Goal: Information Seeking & Learning: Check status

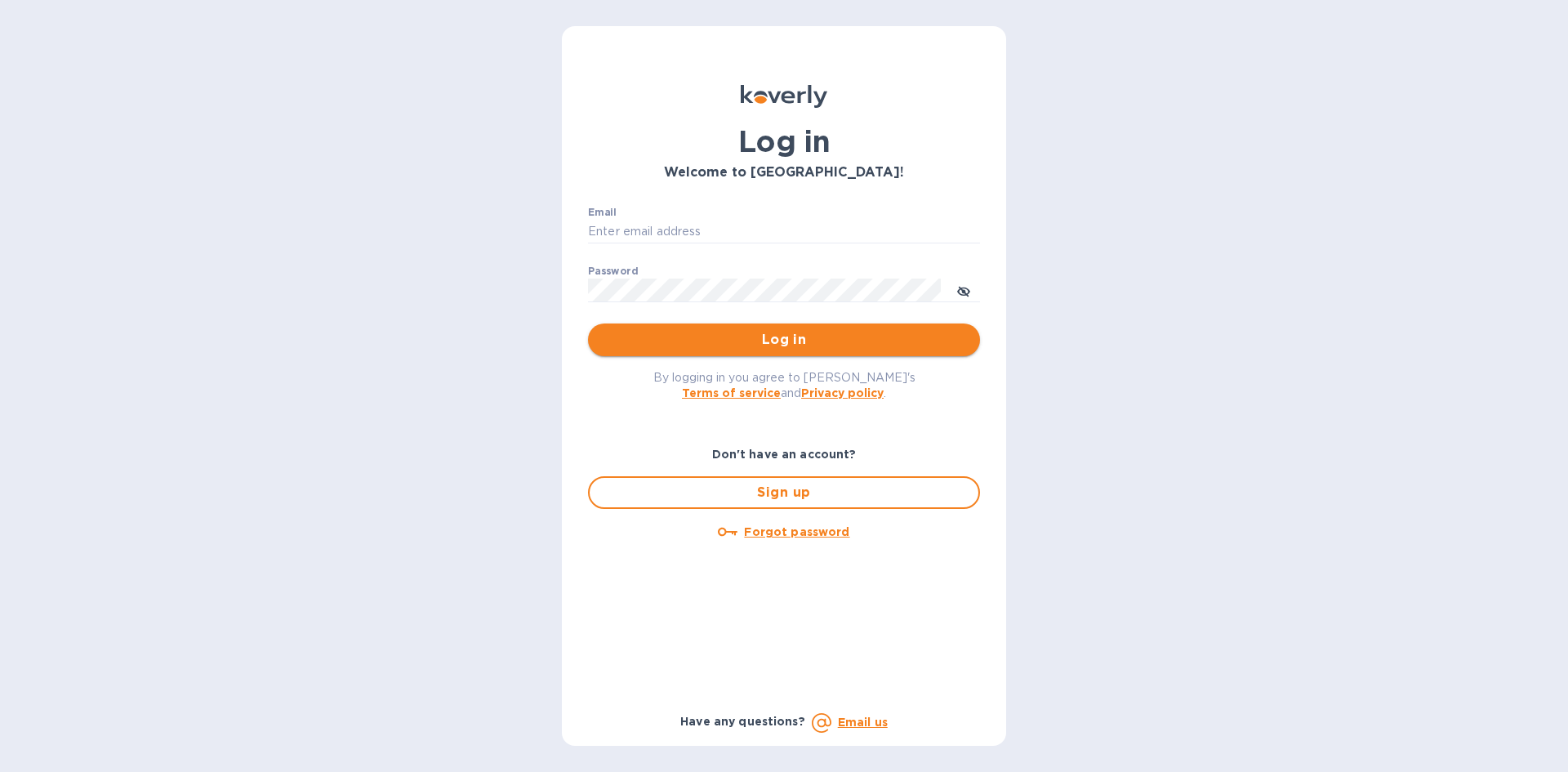
type input "info@vitangtechnology.com"
click at [788, 344] on span "Log in" at bounding box center [784, 340] width 366 height 20
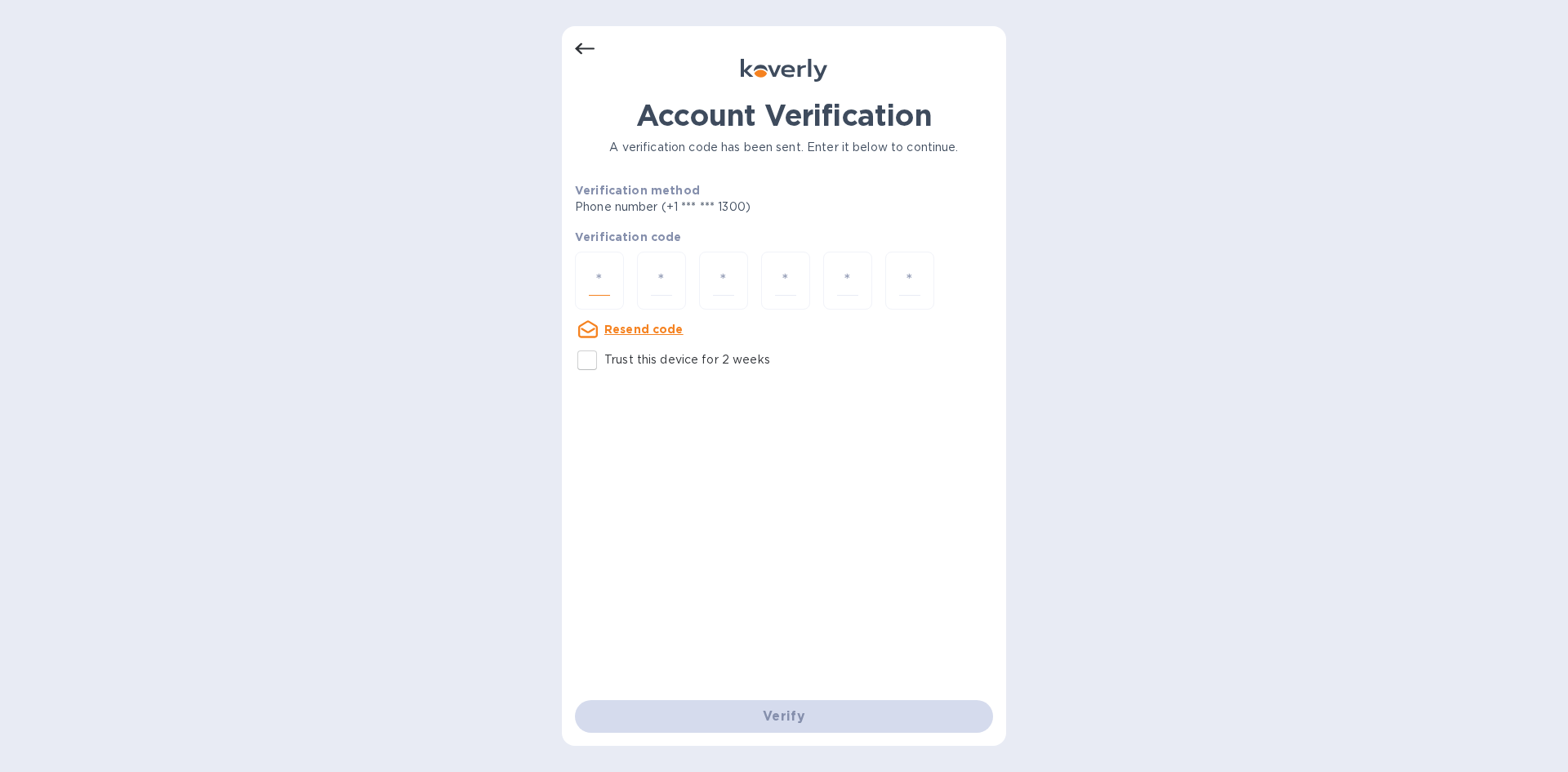
click at [605, 274] on input "number" at bounding box center [599, 280] width 21 height 30
type input "7"
type input "9"
type input "0"
type input "6"
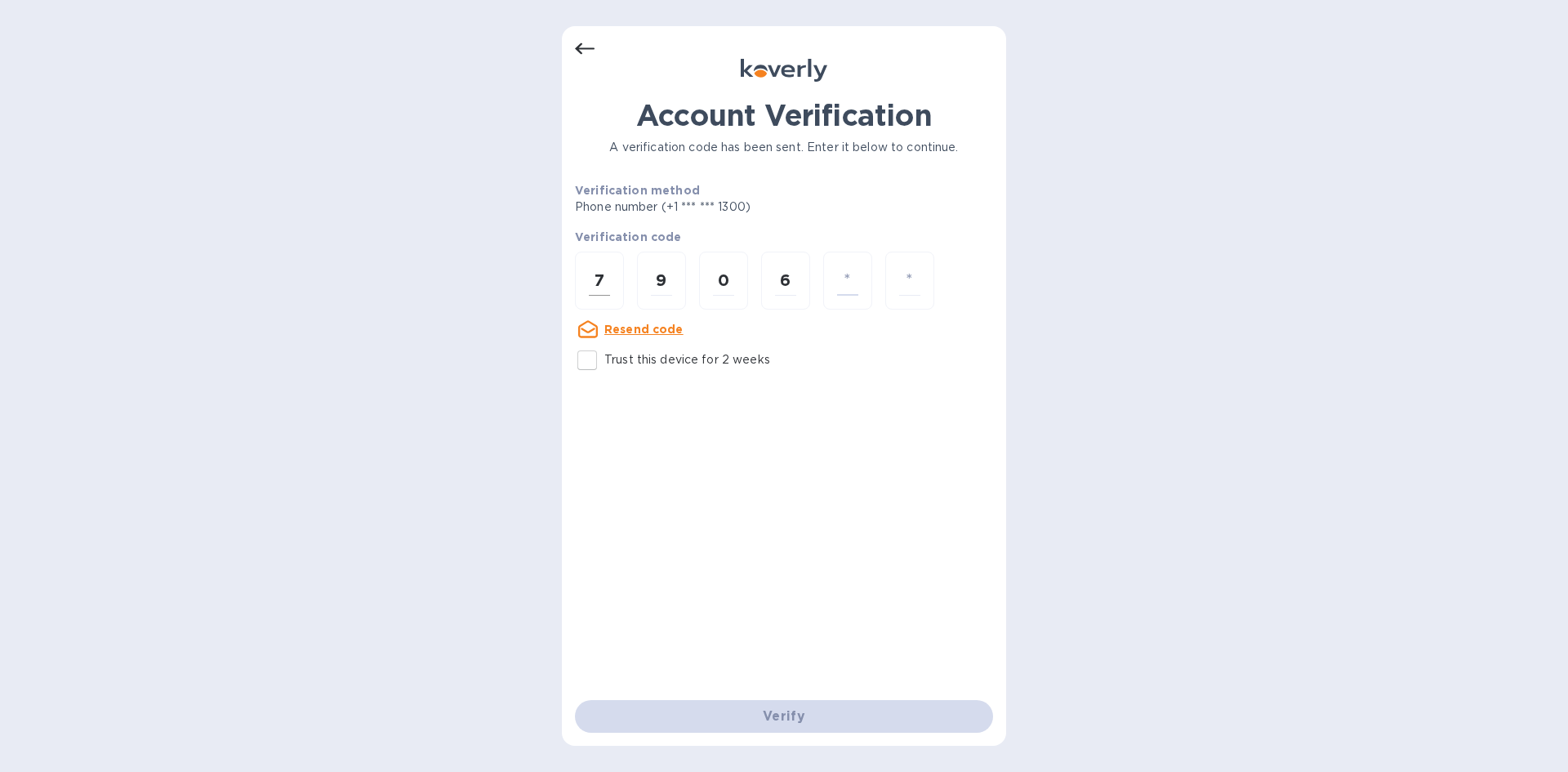
type input "6"
type input "8"
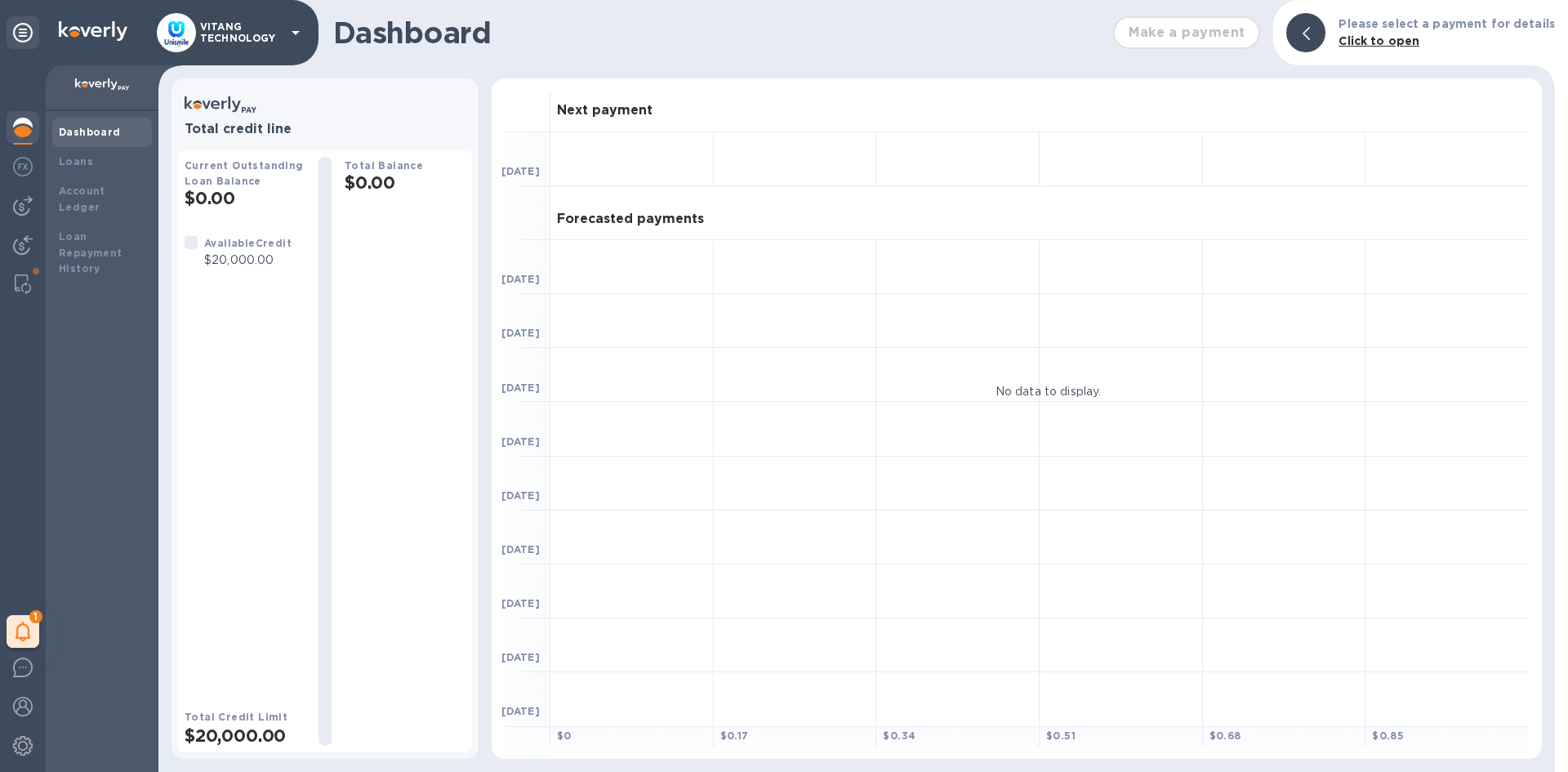
click at [75, 137] on b "Dashboard" at bounding box center [90, 132] width 62 height 12
click at [25, 210] on img at bounding box center [23, 205] width 20 height 20
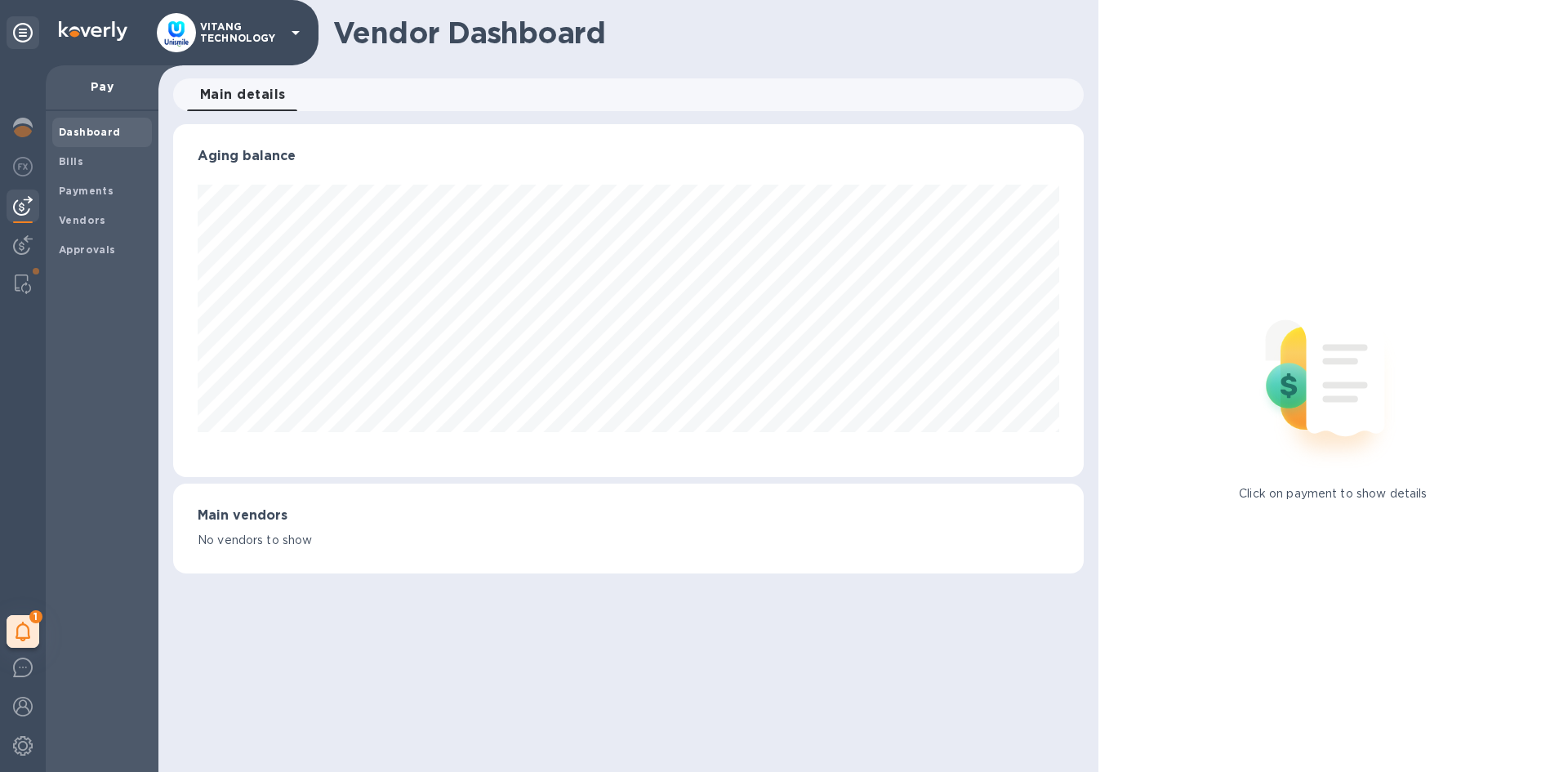
scroll to position [353, 910]
click at [97, 169] on span "Bills" at bounding box center [102, 162] width 87 height 16
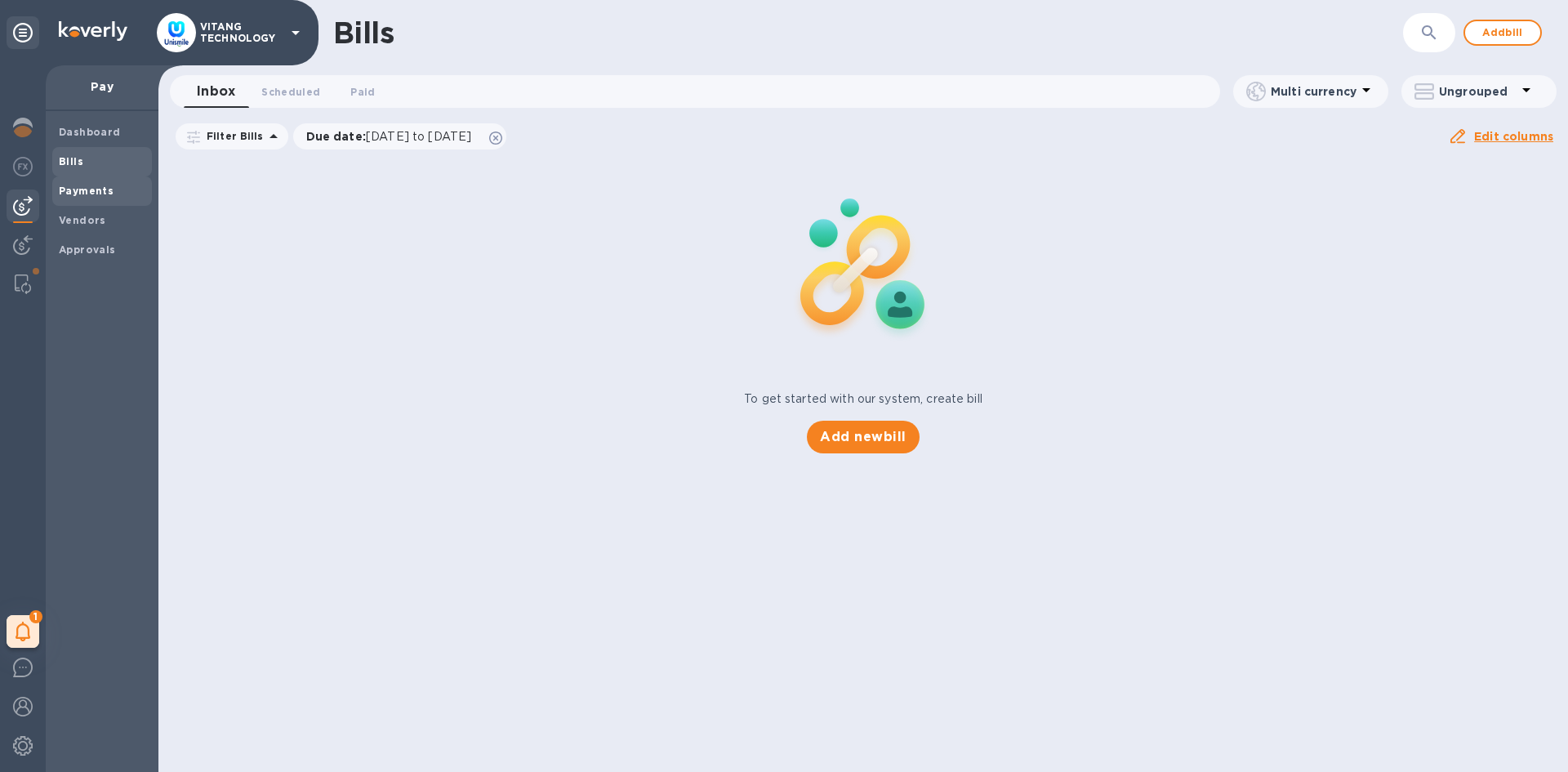
click at [103, 201] on div "Payments" at bounding box center [102, 191] width 100 height 29
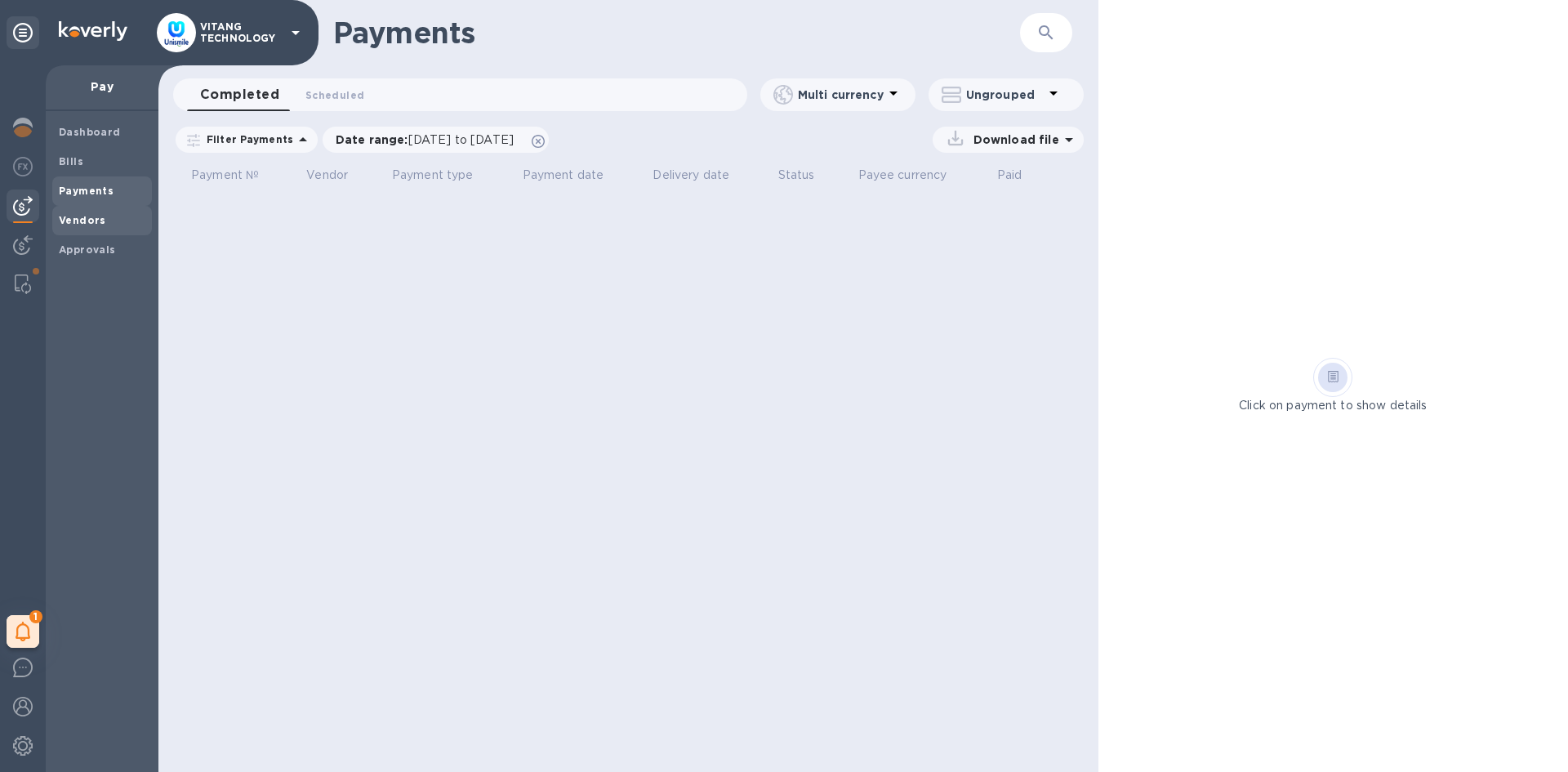
click at [106, 222] on span "Vendors" at bounding box center [102, 220] width 87 height 16
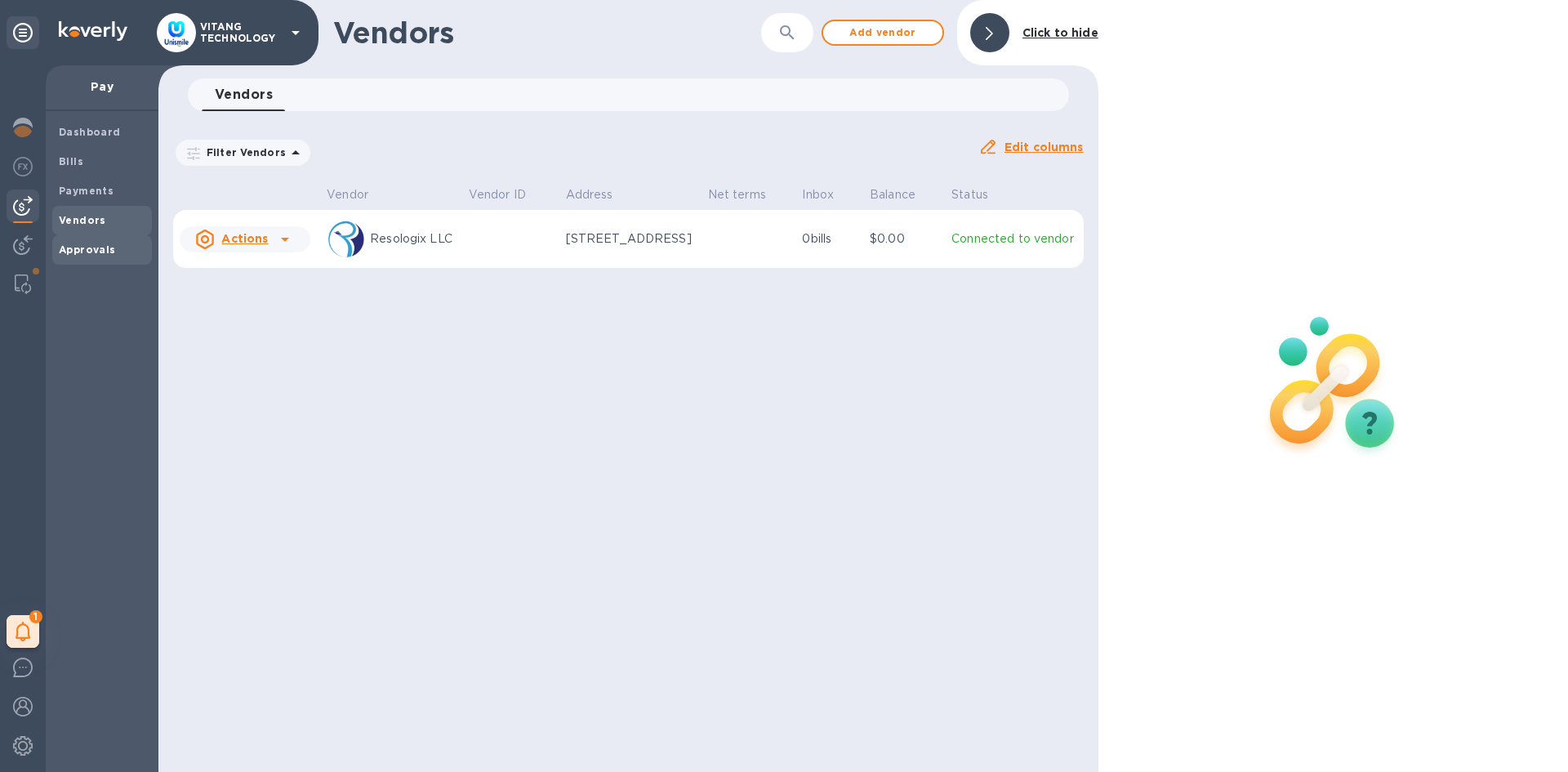
click at [106, 244] on b "Approvals" at bounding box center [88, 249] width 57 height 12
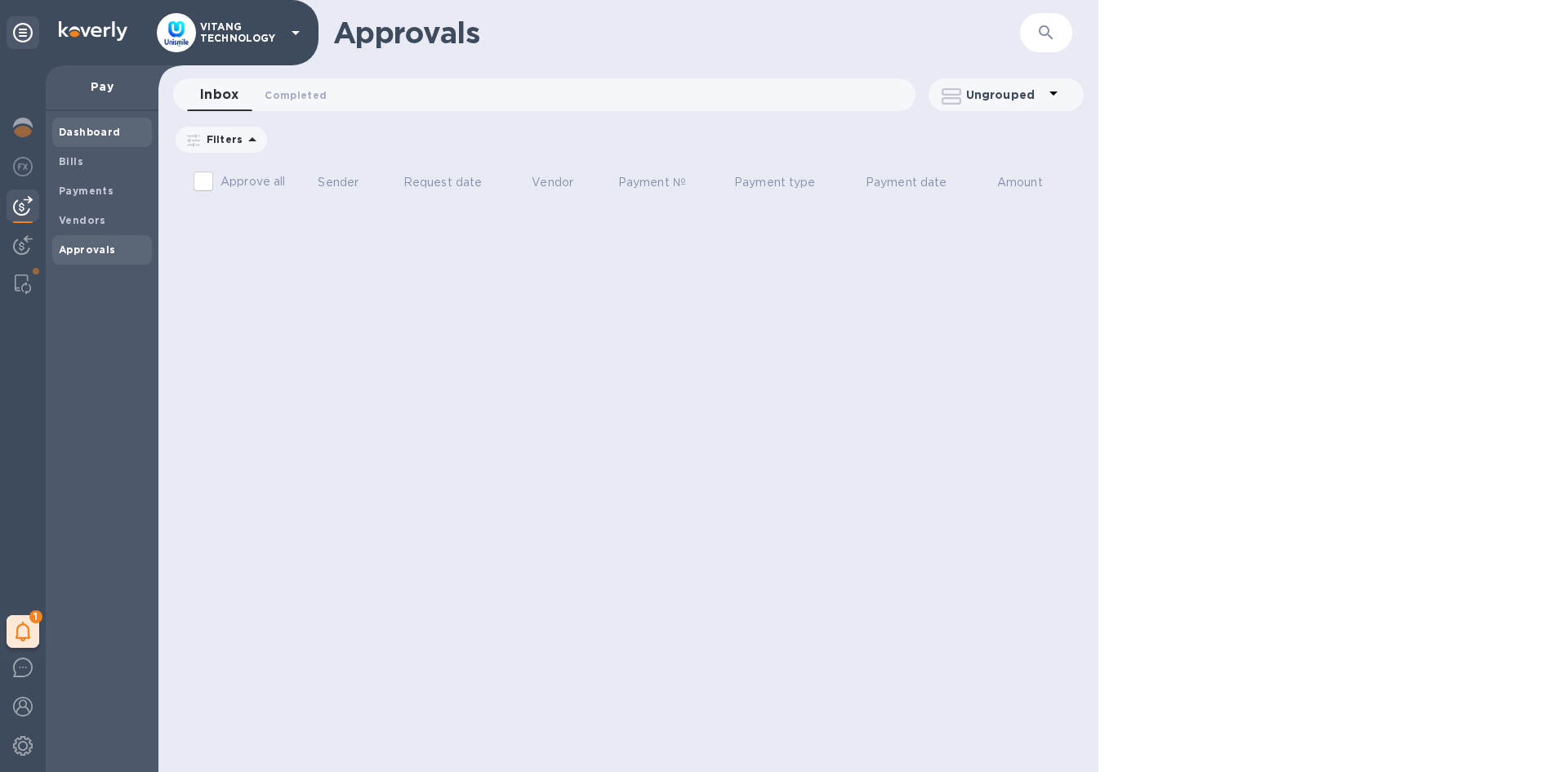
click at [97, 142] on div "Dashboard" at bounding box center [102, 133] width 100 height 29
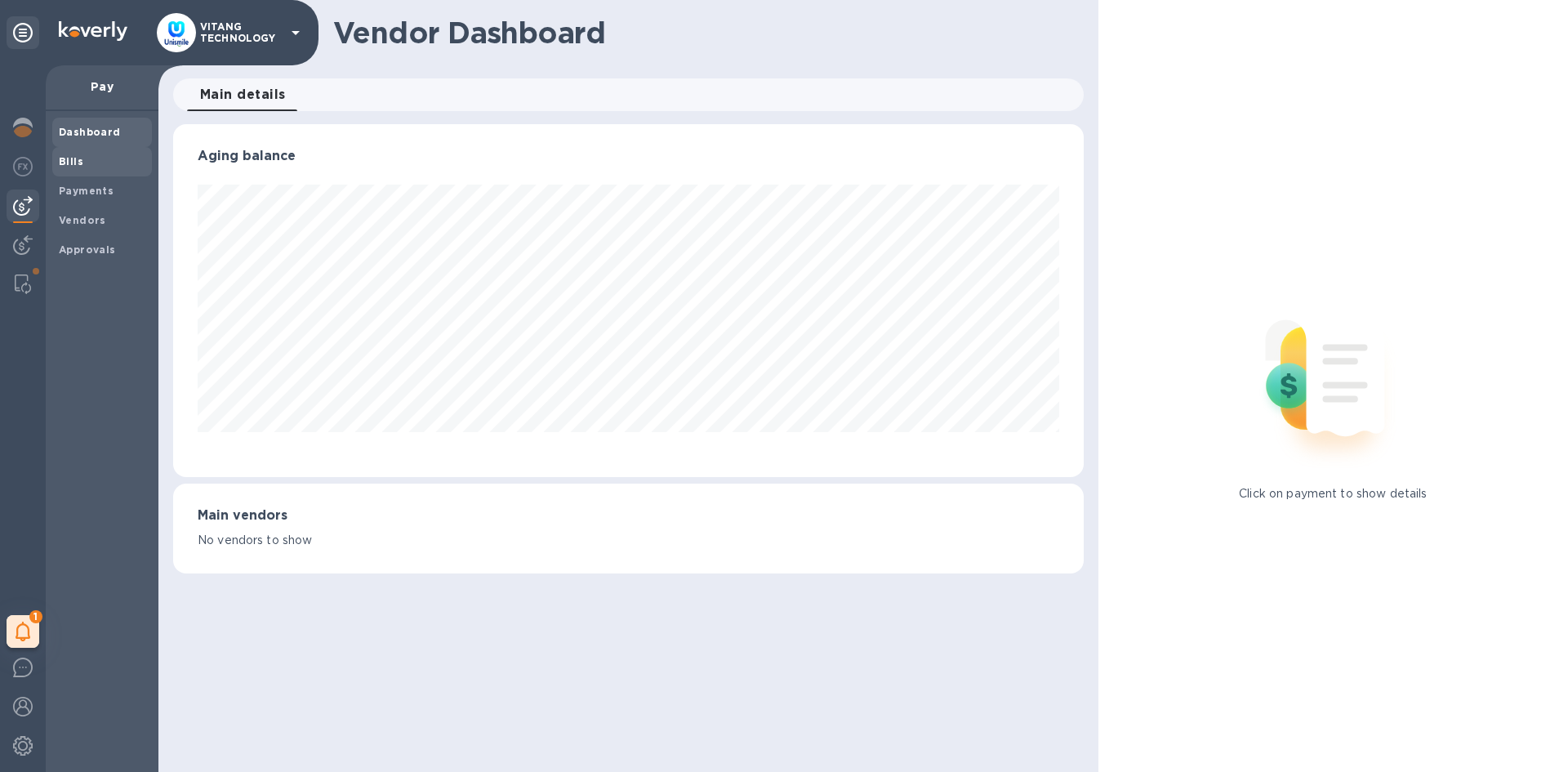
scroll to position [353, 910]
click at [34, 246] on div at bounding box center [23, 246] width 33 height 36
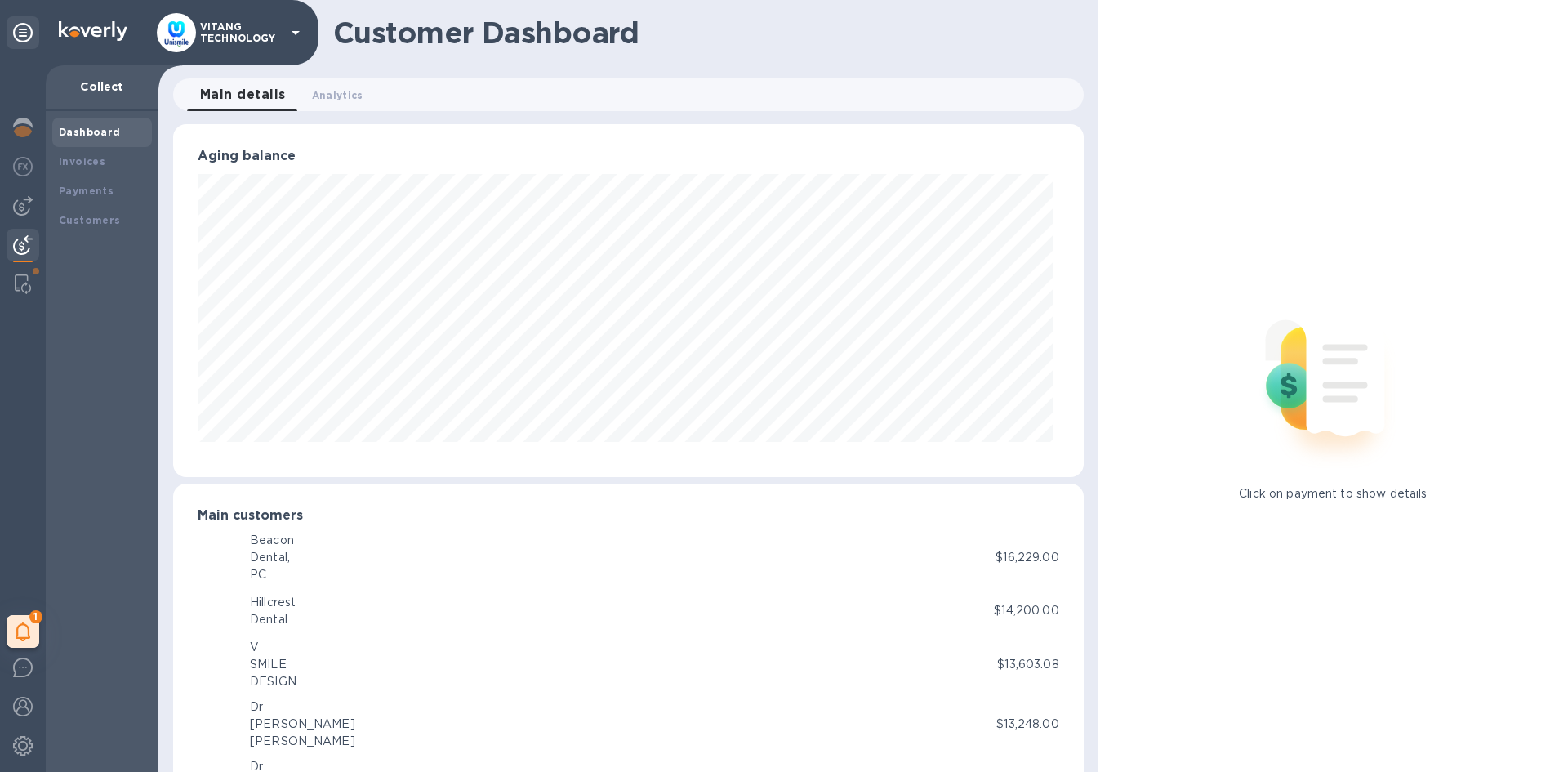
scroll to position [816351, 815934]
click at [97, 165] on b "Invoices" at bounding box center [82, 161] width 47 height 12
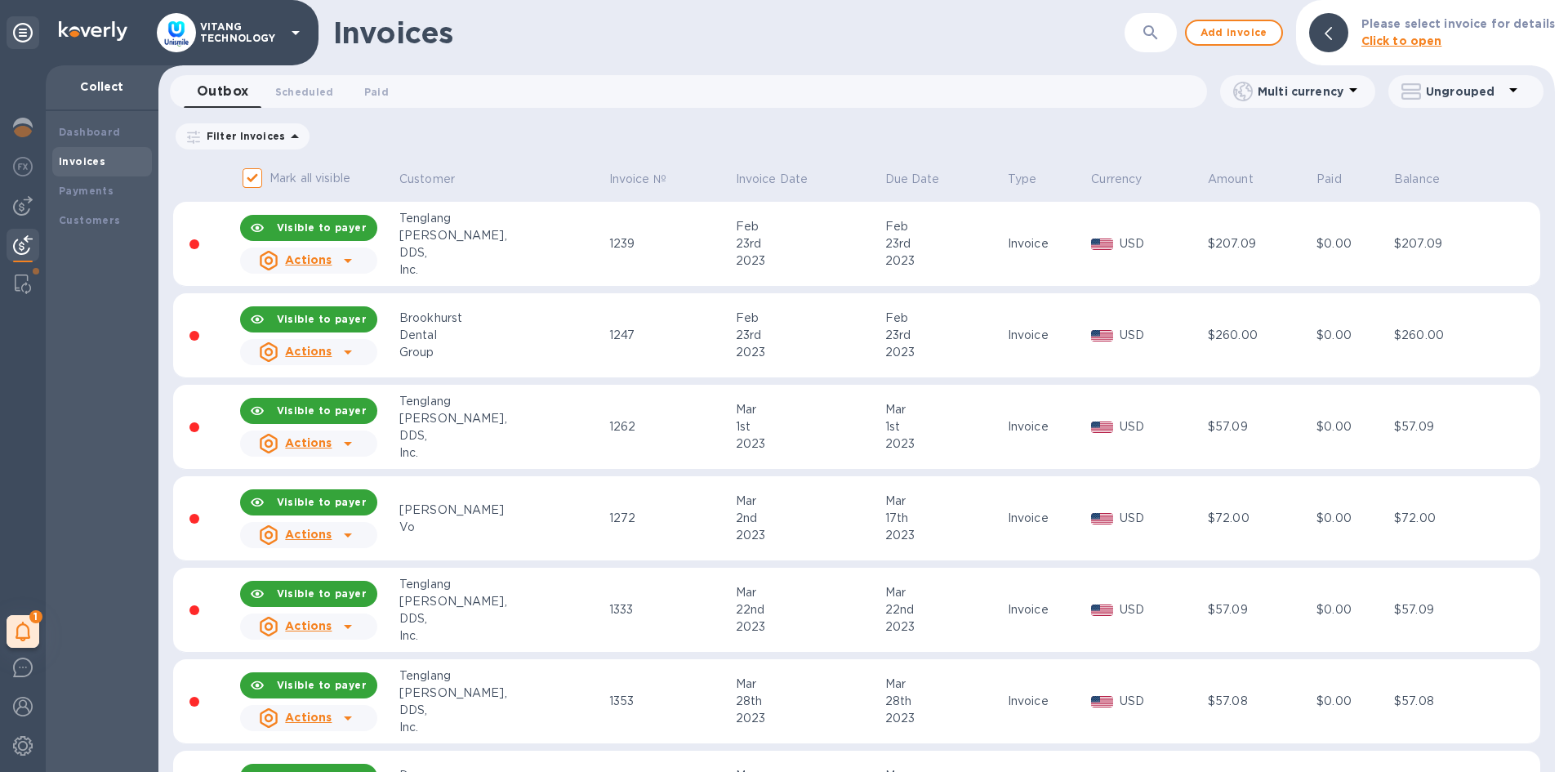
click at [422, 92] on div "Outbox 0 Scheduled 0 Paid 0" at bounding box center [695, 92] width 1023 height 33
click at [307, 87] on span "Scheduled 0" at bounding box center [305, 92] width 59 height 17
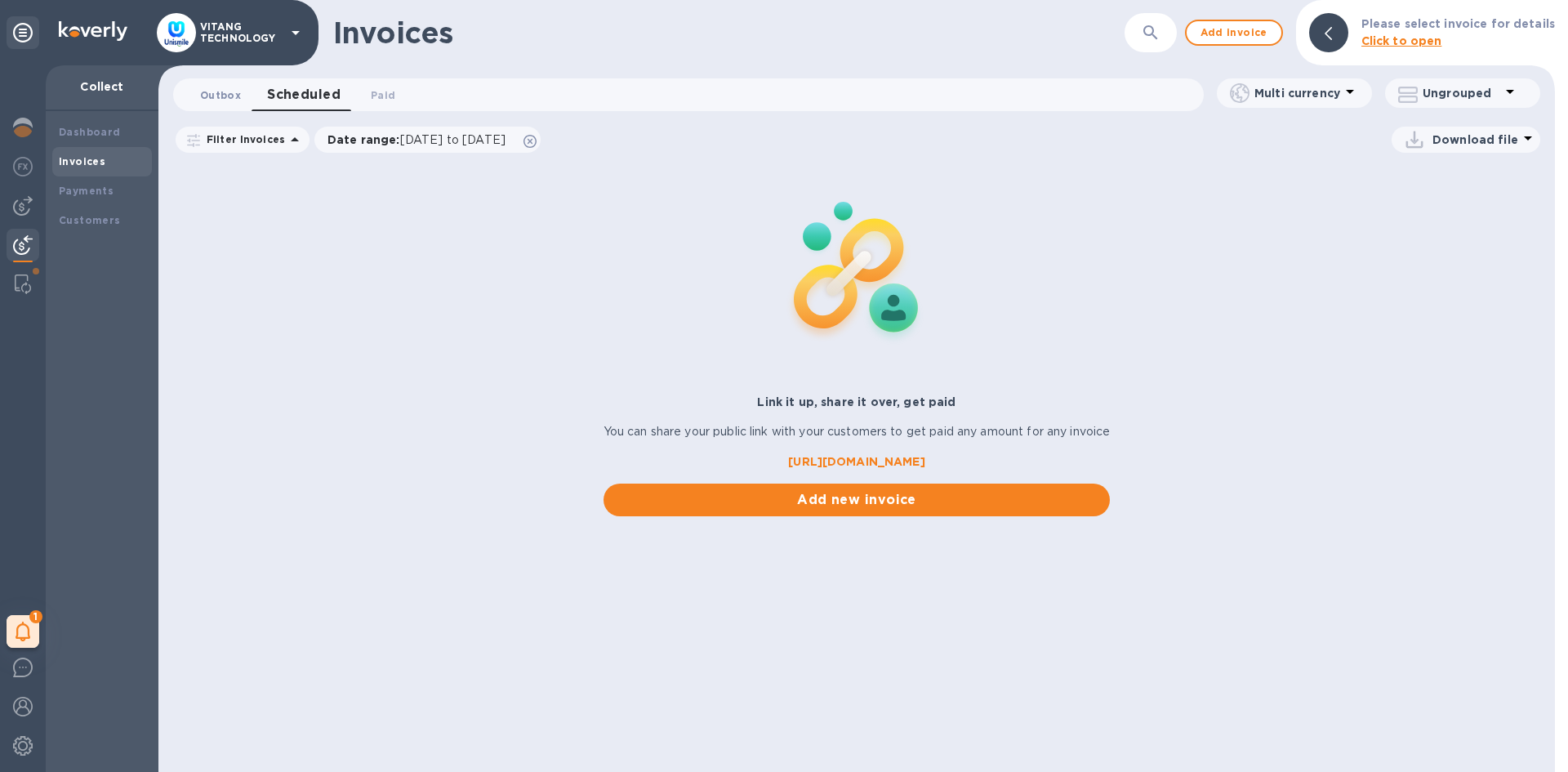
click at [239, 83] on button "Outbox 0" at bounding box center [220, 95] width 67 height 33
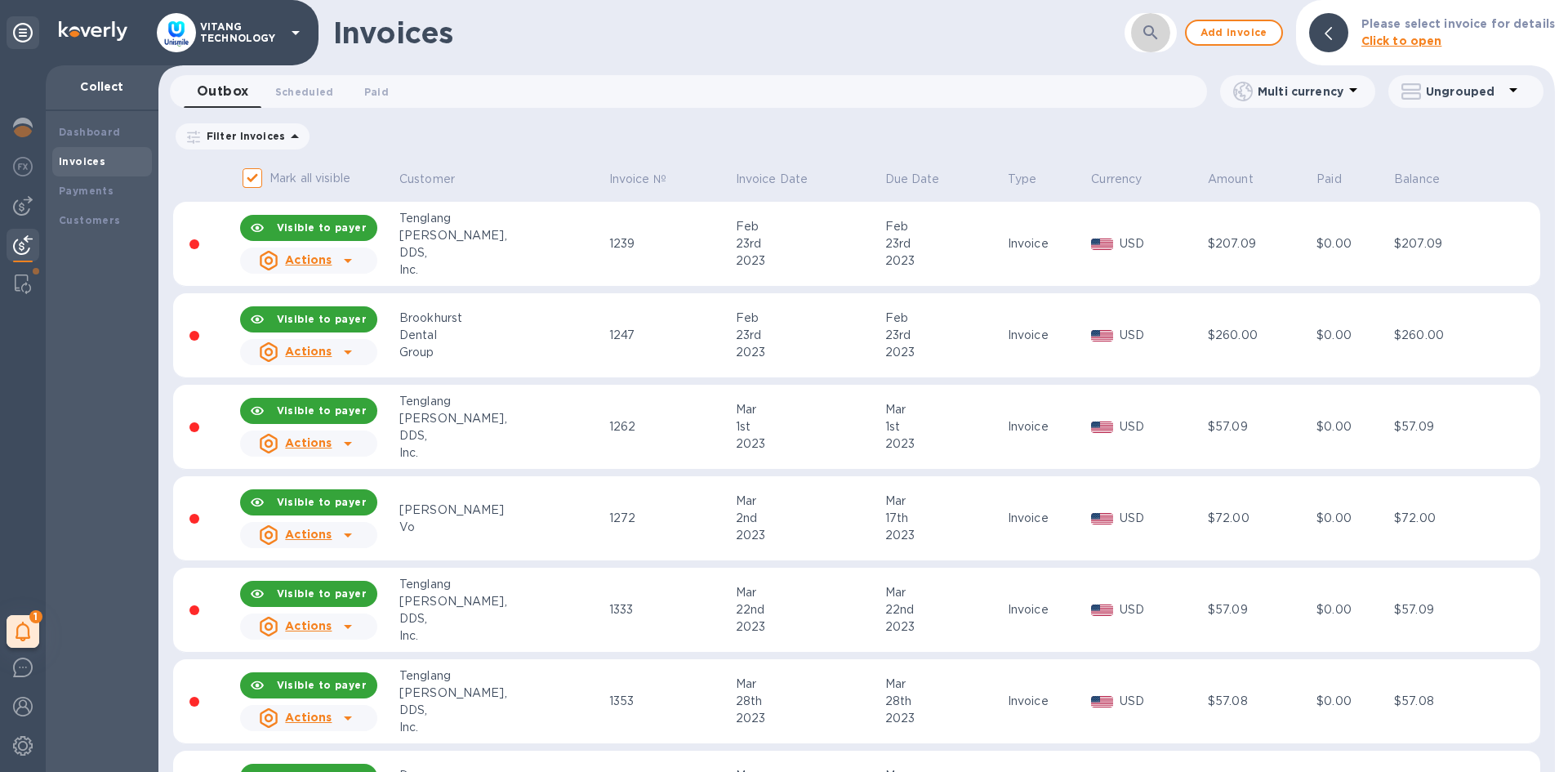
click at [1161, 29] on icon "button" at bounding box center [1151, 33] width 20 height 20
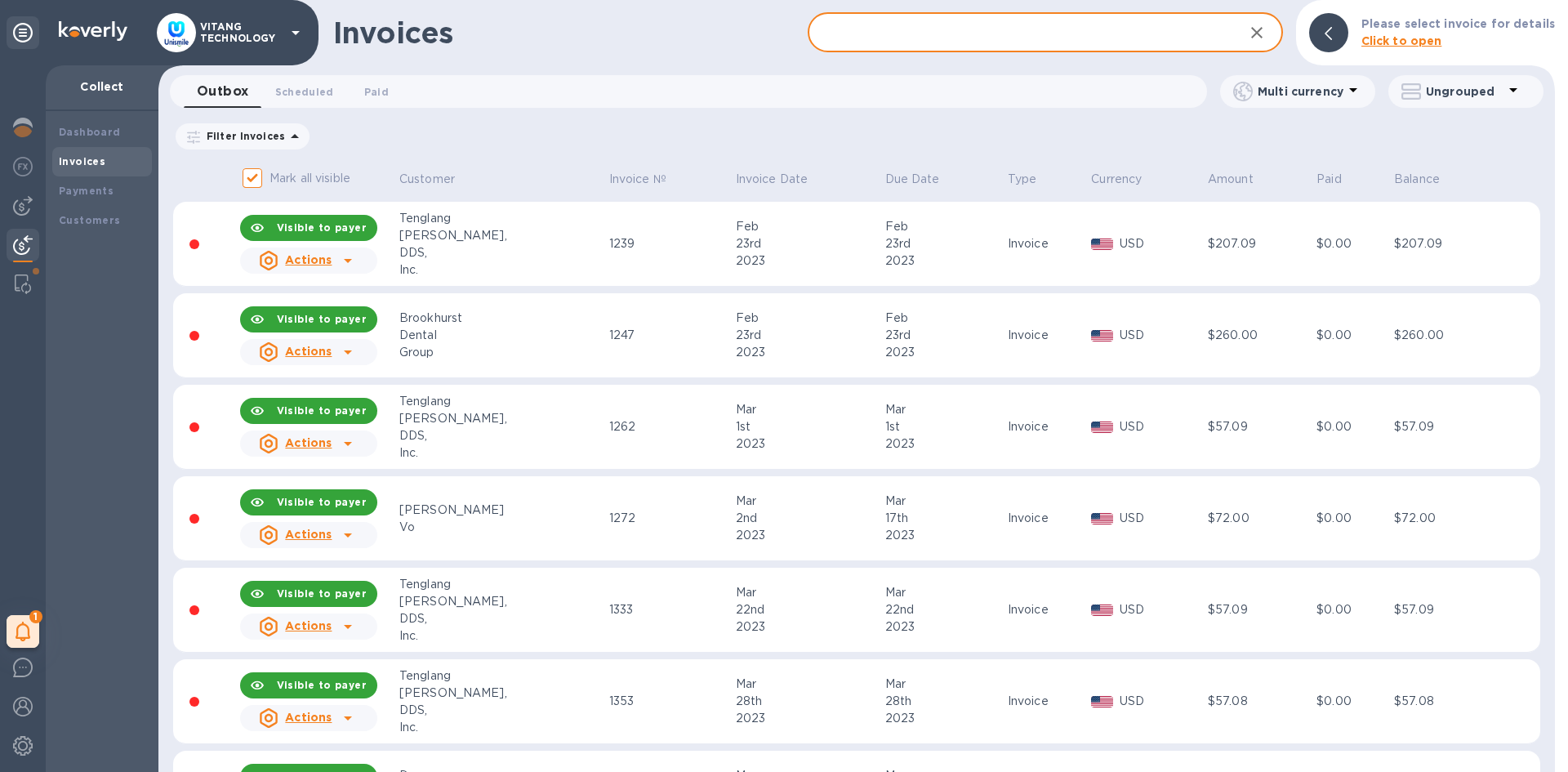
click at [1146, 35] on input "text" at bounding box center [1019, 33] width 423 height 40
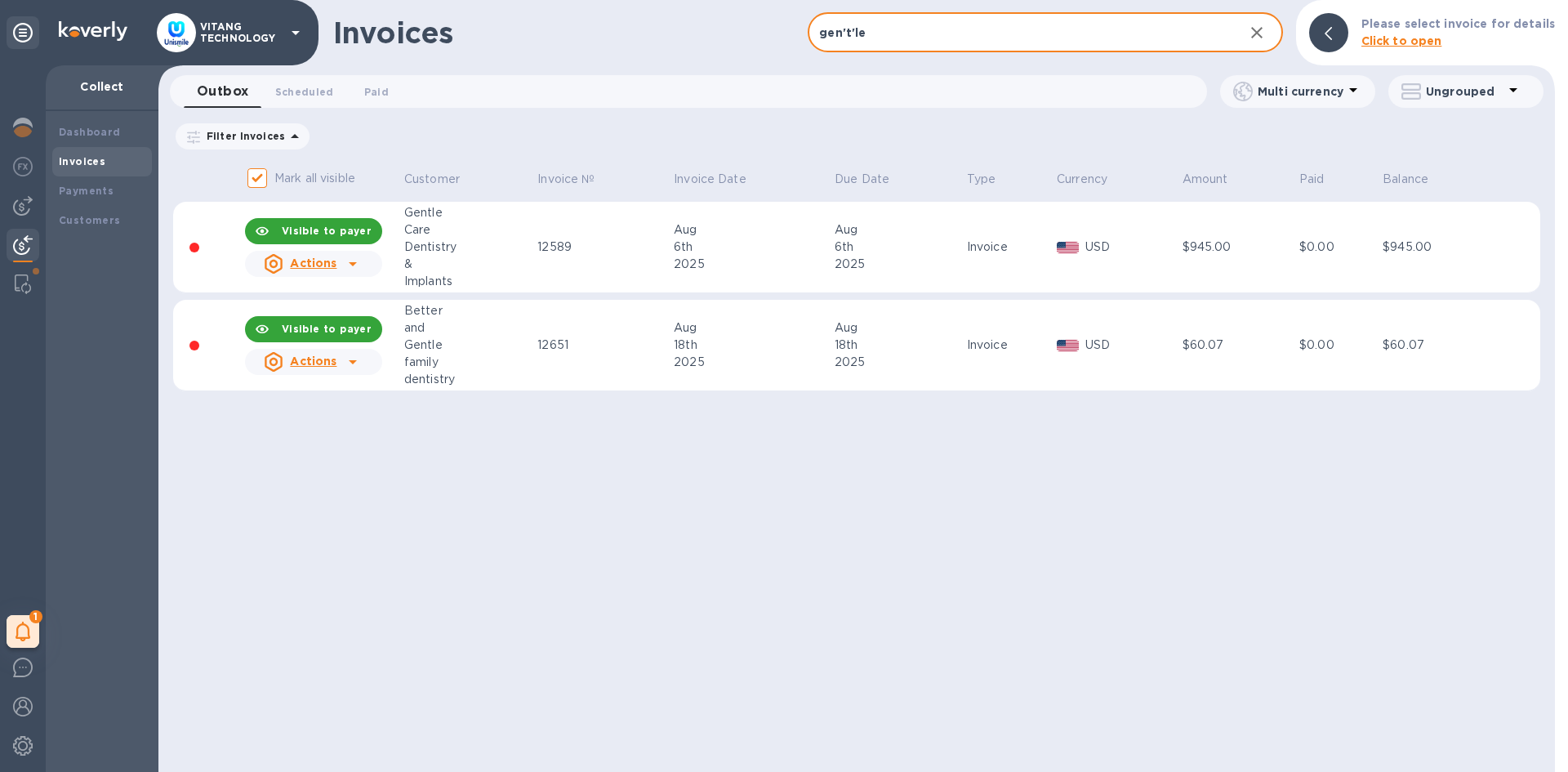
type input "gentle"
click at [498, 250] on div "Dentistry" at bounding box center [468, 246] width 129 height 17
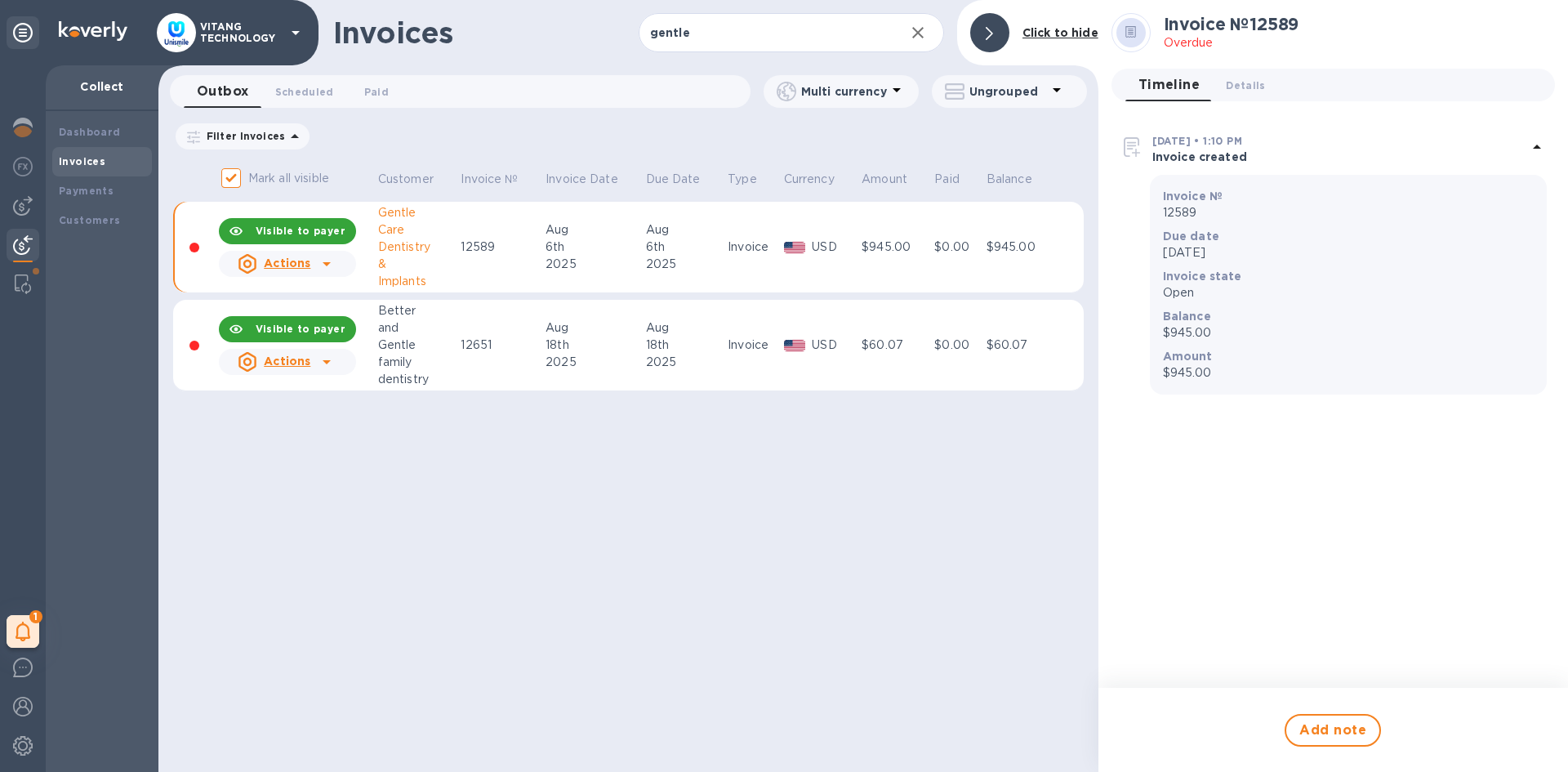
click at [314, 269] on div at bounding box center [327, 264] width 26 height 26
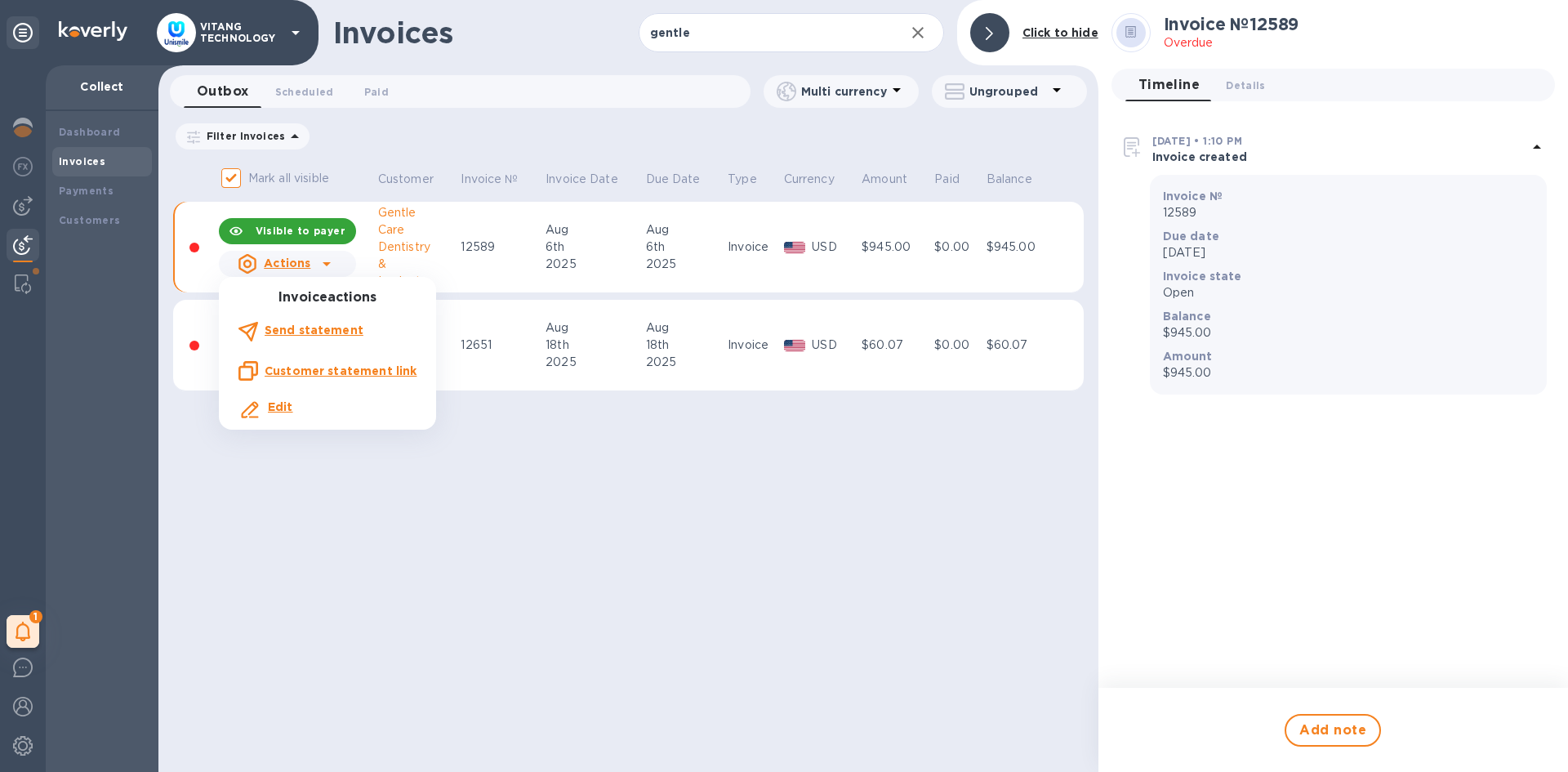
click at [630, 544] on div at bounding box center [784, 386] width 1568 height 772
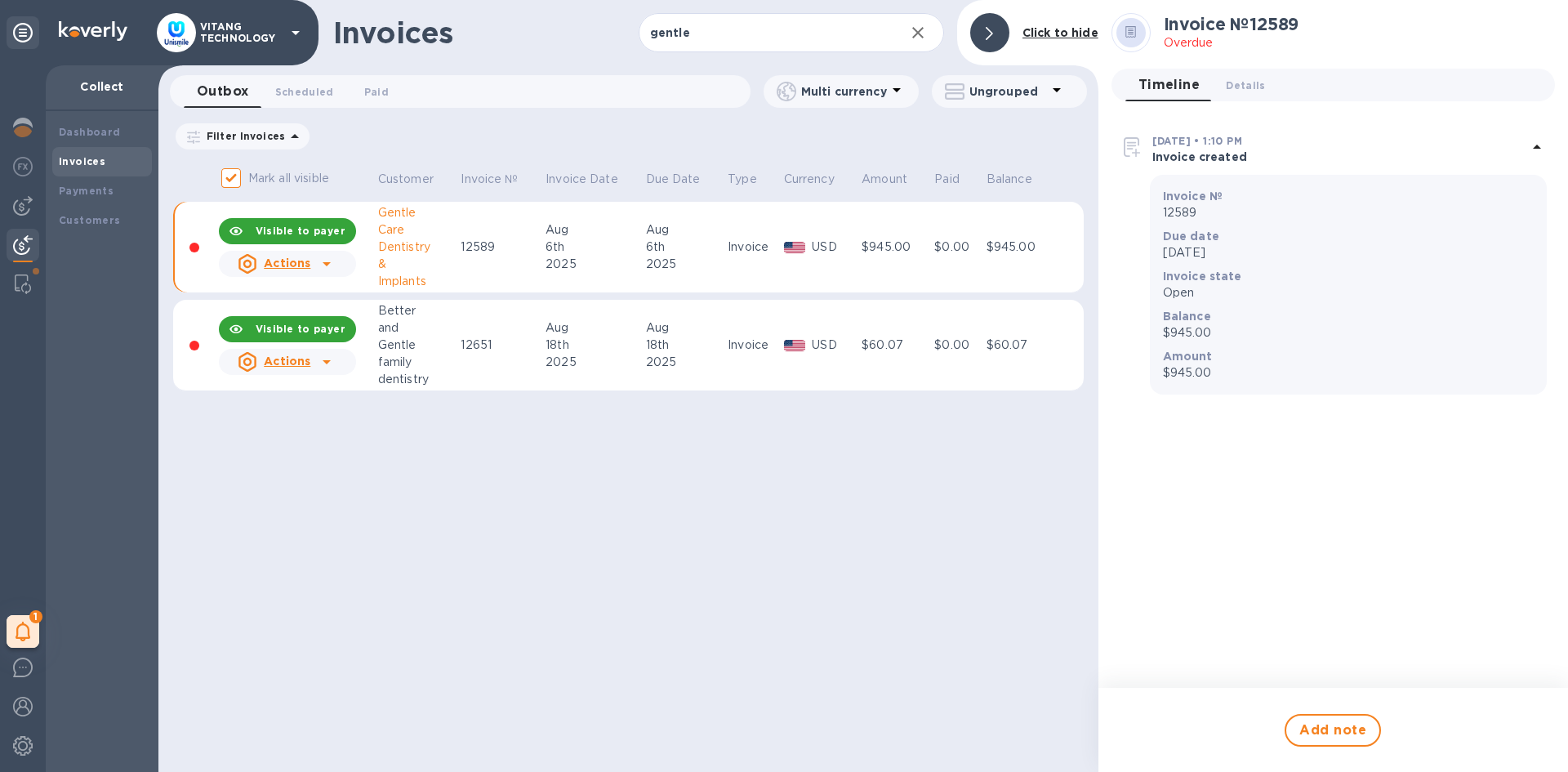
click at [635, 539] on div "Invoices gentle ​ Add invoice Click to hide Outbox 0 Scheduled 0 Paid 0 Multi c…" at bounding box center [629, 386] width 940 height 772
click at [1537, 147] on icon at bounding box center [1538, 147] width 8 height 4
